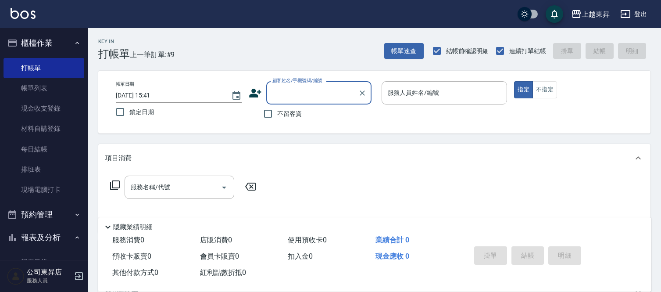
scroll to position [85, 0]
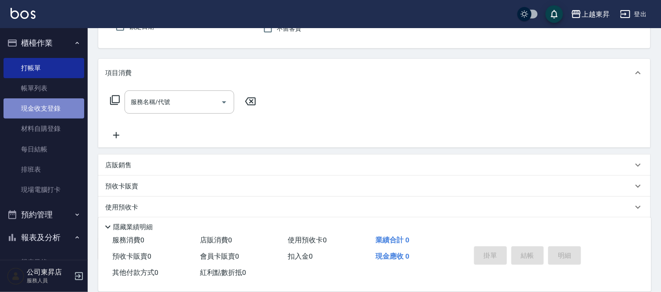
click at [55, 107] on link "現金收支登錄" at bounding box center [44, 108] width 81 height 20
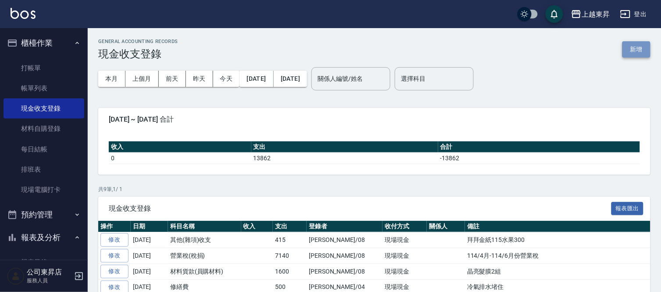
click at [646, 55] on button "新增" at bounding box center [637, 49] width 28 height 16
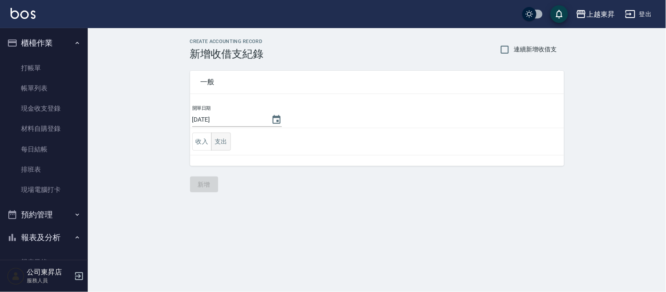
click at [227, 139] on button "支出" at bounding box center [221, 142] width 20 height 18
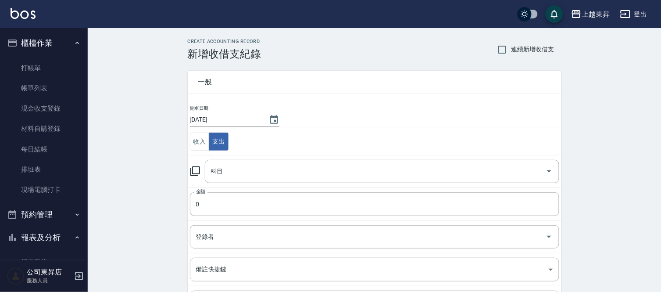
click at [219, 170] on div "科目 科目" at bounding box center [382, 171] width 355 height 23
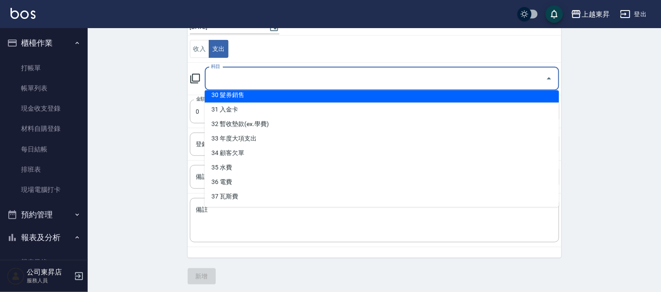
scroll to position [95, 0]
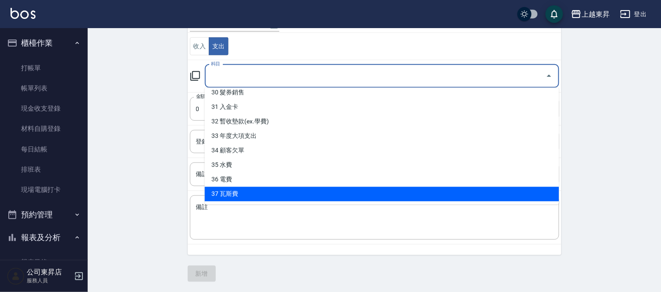
click at [241, 190] on li "37 瓦斯費" at bounding box center [382, 194] width 355 height 14
type input "37 瓦斯費"
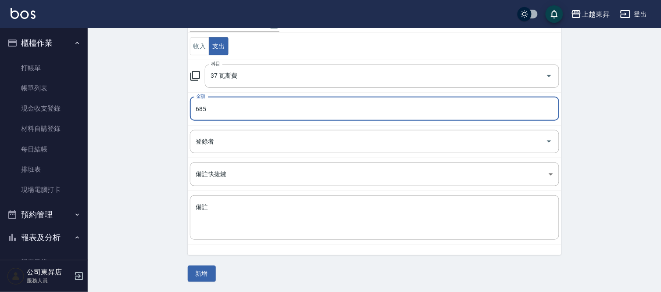
type input "685"
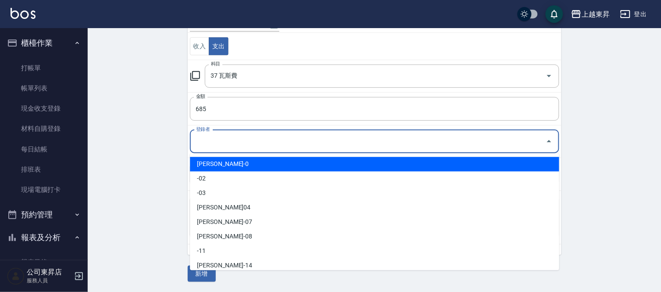
click at [214, 144] on input "登錄者" at bounding box center [368, 141] width 348 height 15
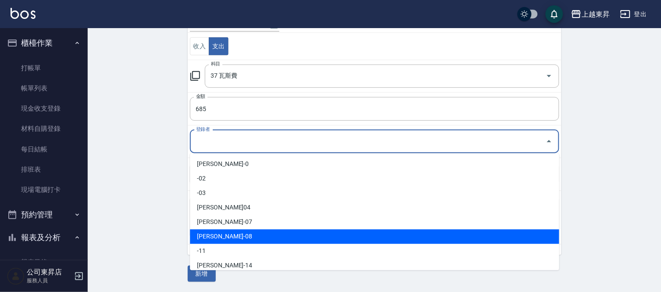
click at [219, 235] on li "[PERSON_NAME]-08" at bounding box center [375, 237] width 370 height 14
type input "[PERSON_NAME]-08"
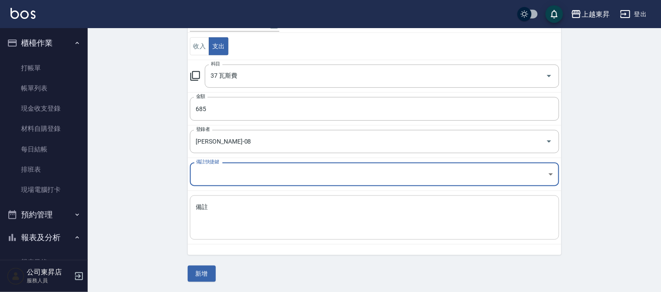
click at [202, 219] on textarea "備註" at bounding box center [374, 218] width 357 height 30
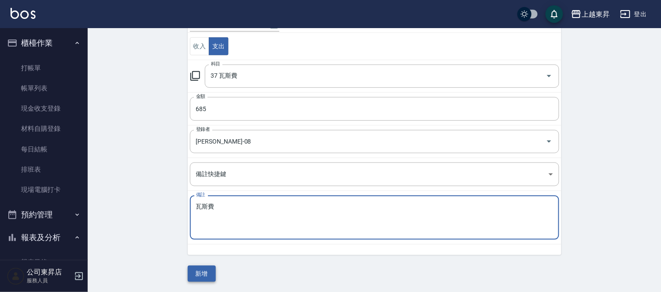
type textarea "瓦斯費"
click at [198, 273] on button "新增" at bounding box center [202, 274] width 28 height 16
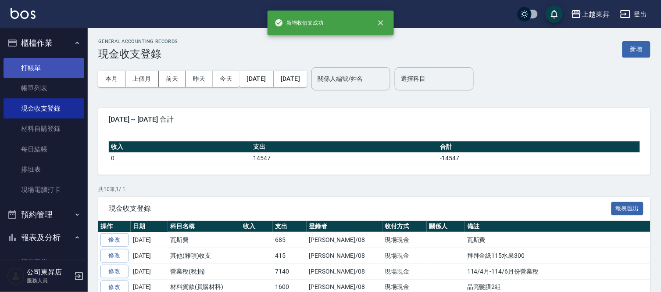
click at [29, 65] on link "打帳單" at bounding box center [44, 68] width 81 height 20
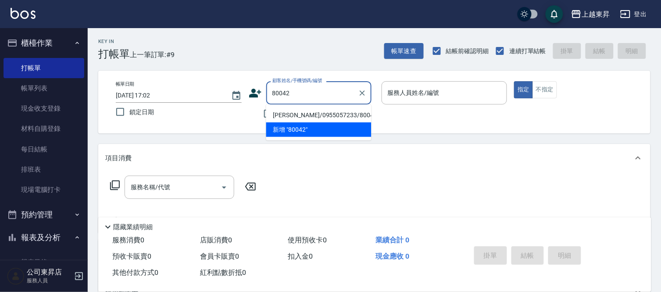
type input "[PERSON_NAME]/0955057233/80042"
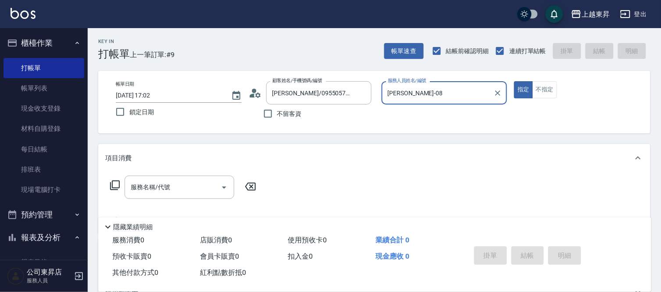
type input "[PERSON_NAME]-08"
click at [170, 191] on input "服務名稱/代號" at bounding box center [173, 187] width 89 height 15
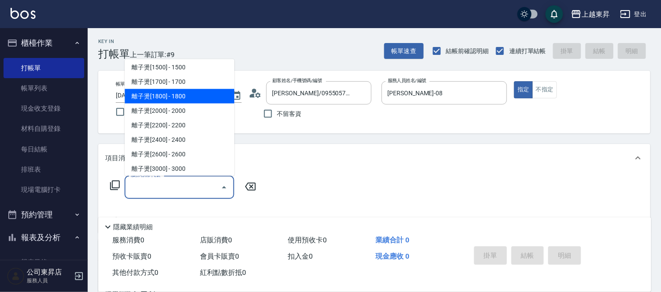
scroll to position [244, 0]
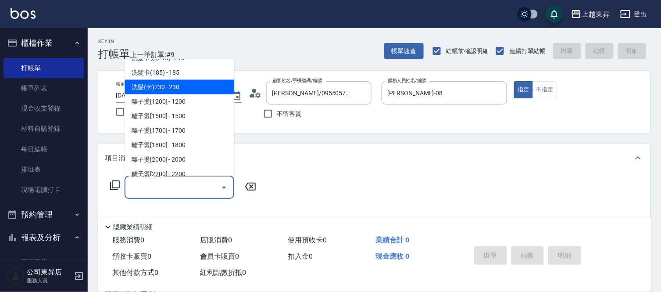
click at [178, 82] on span "洗髮(卡)230 - 230" at bounding box center [180, 87] width 110 height 14
type input "洗髮(卡)230(224)"
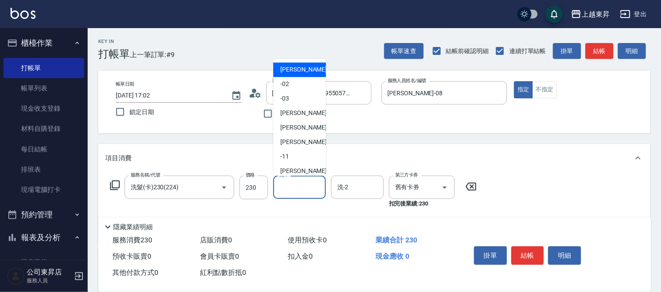
click at [299, 187] on input "洗-1" at bounding box center [299, 187] width 45 height 15
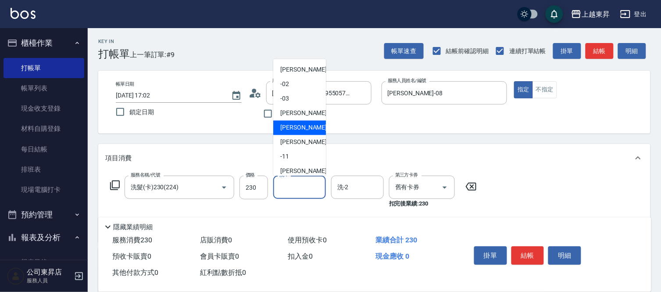
scroll to position [49, 0]
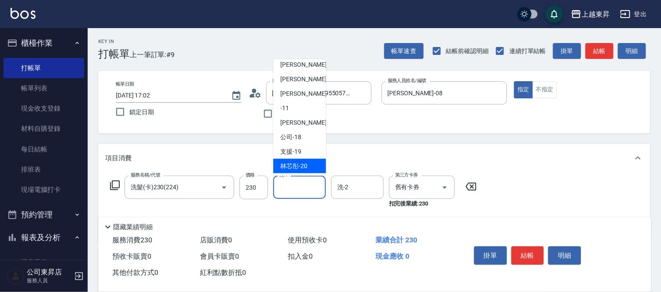
click at [296, 167] on span "林芯彤 -20" at bounding box center [293, 166] width 27 height 9
type input "林芯彤-20"
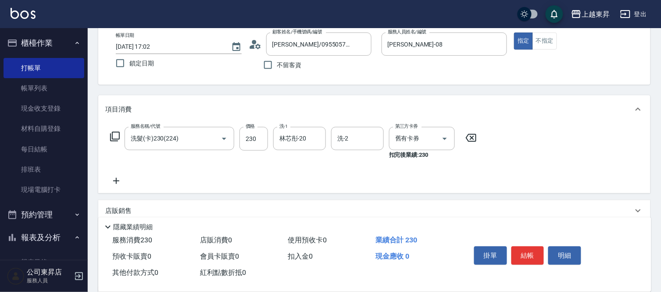
click at [123, 179] on icon at bounding box center [116, 181] width 22 height 11
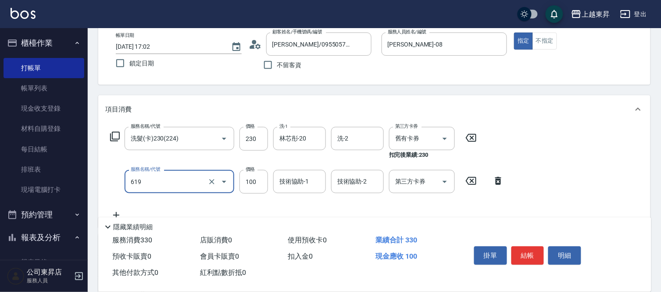
type input "[PERSON_NAME].玻酸.晶膜.水療(619)"
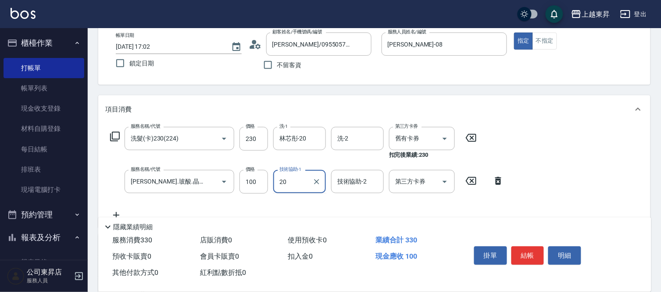
type input "林芯彤-20"
click at [531, 255] on button "結帳" at bounding box center [528, 255] width 33 height 18
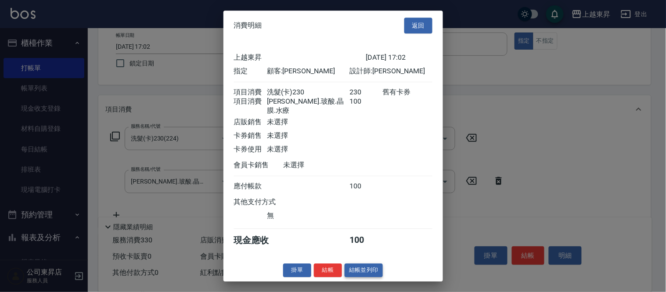
click at [365, 269] on button "結帳並列印" at bounding box center [364, 270] width 38 height 14
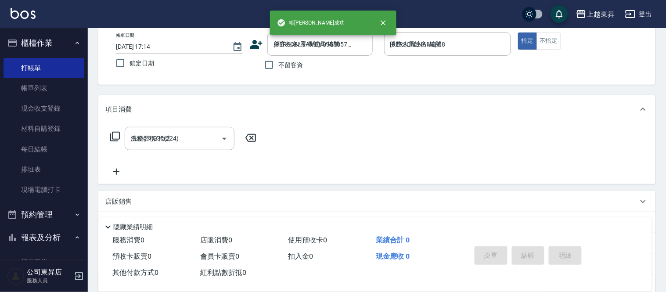
type input "[DATE] 17:14"
